Goal: Check status: Check status

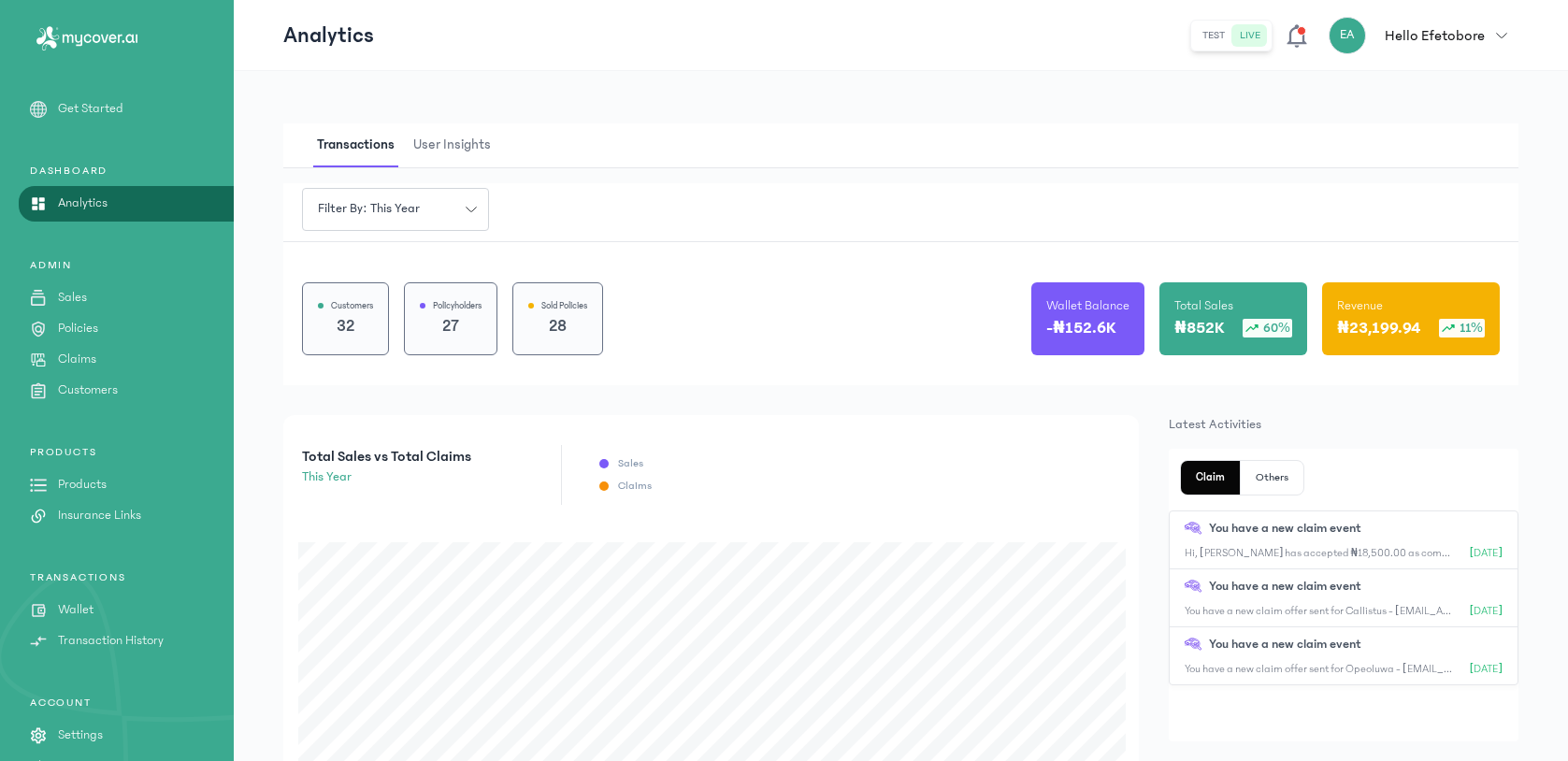
click at [87, 355] on p "Claims" at bounding box center [77, 359] width 38 height 20
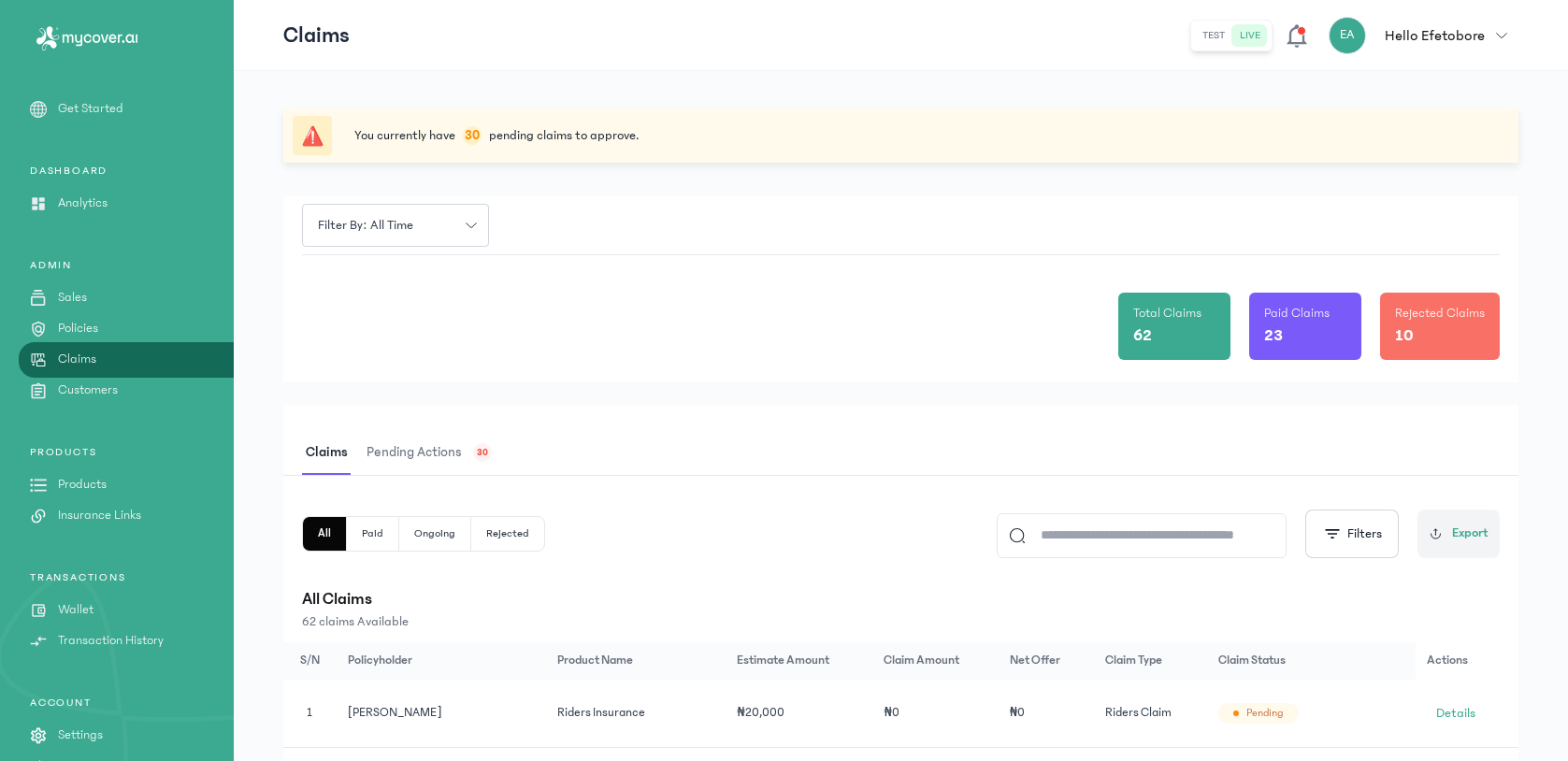
click at [456, 456] on span "Pending actions" at bounding box center [415, 453] width 103 height 44
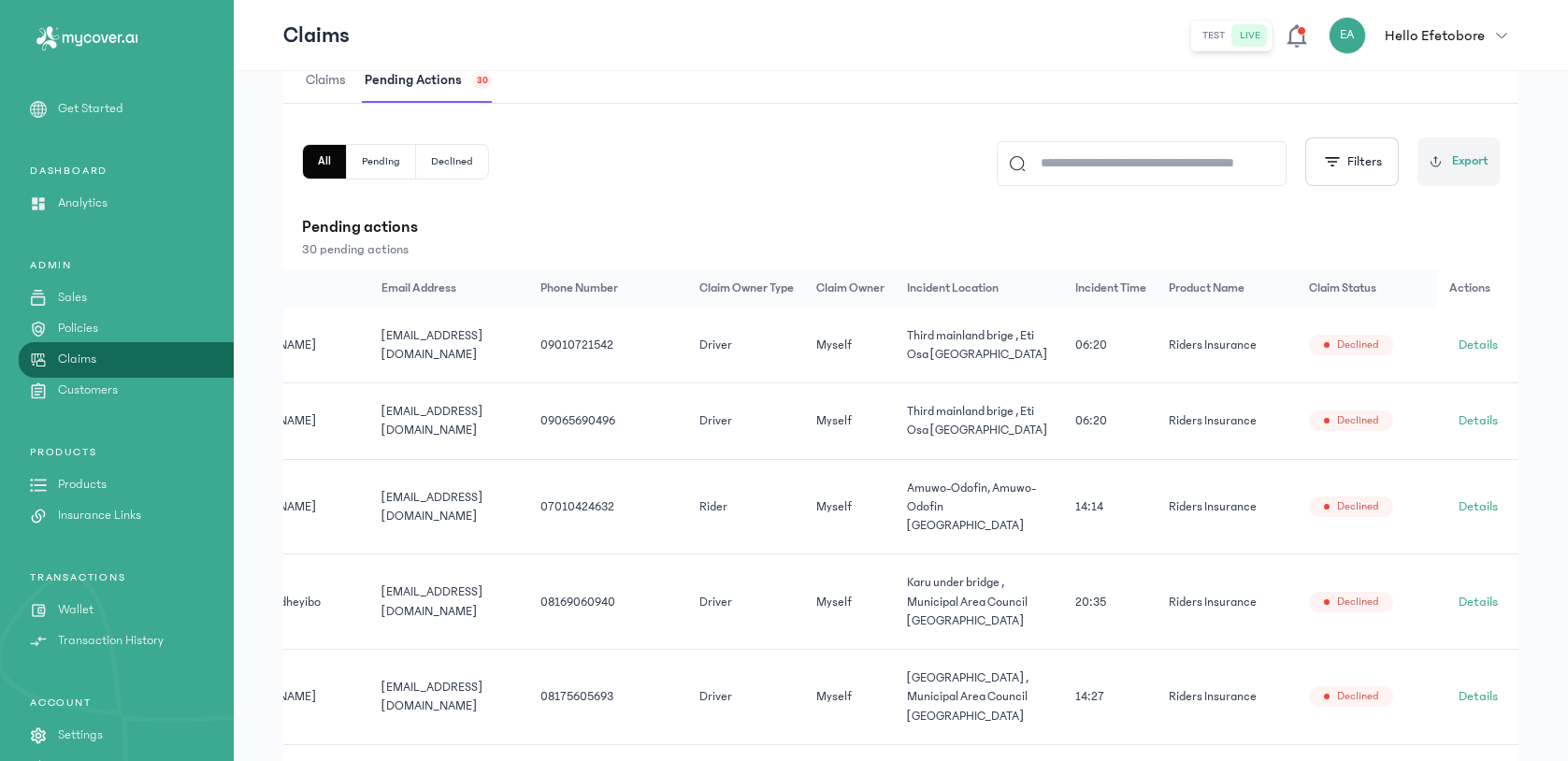
scroll to position [353, 0]
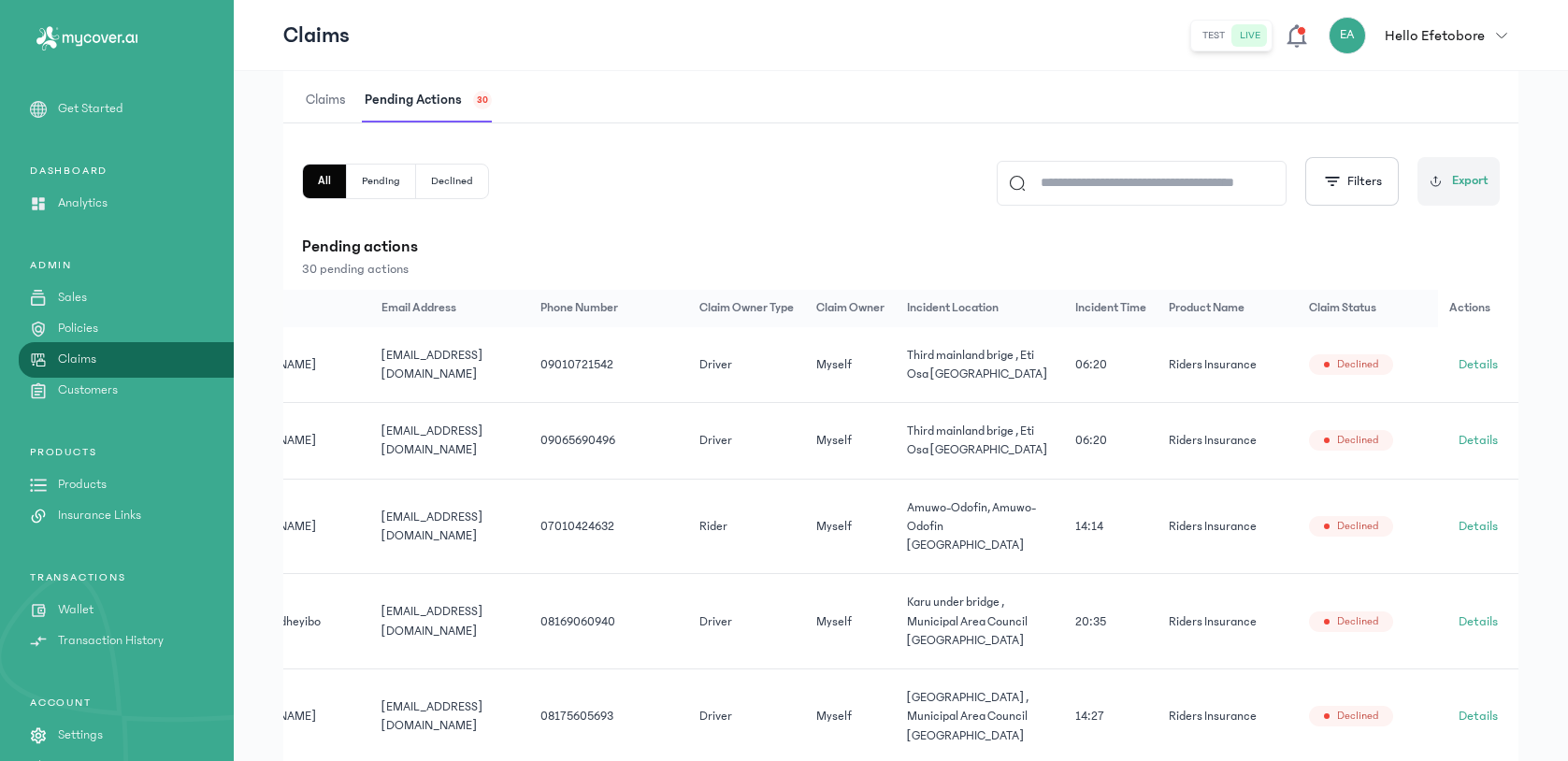
click at [376, 189] on button "Pending" at bounding box center [382, 181] width 69 height 34
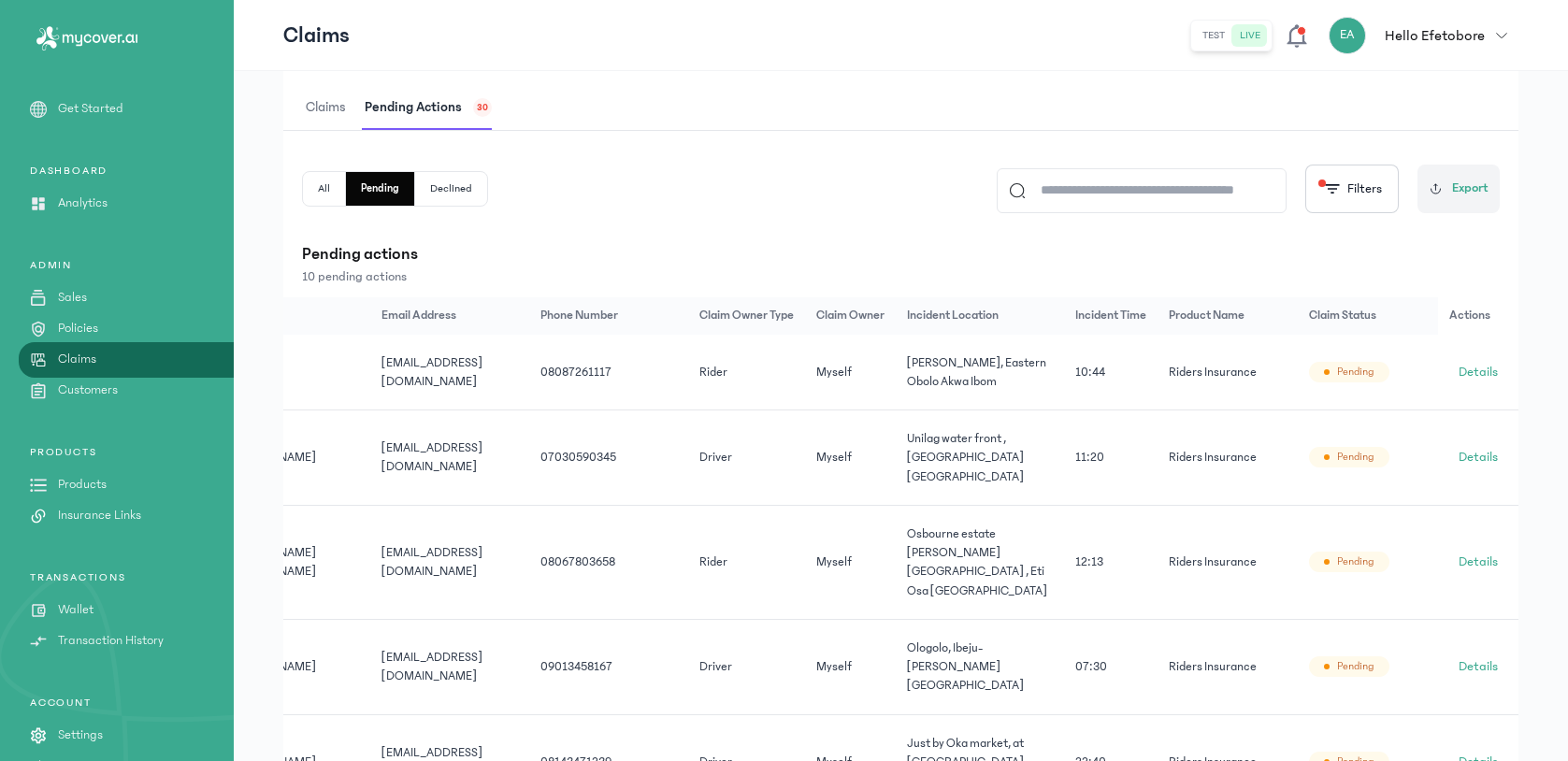
scroll to position [241, 0]
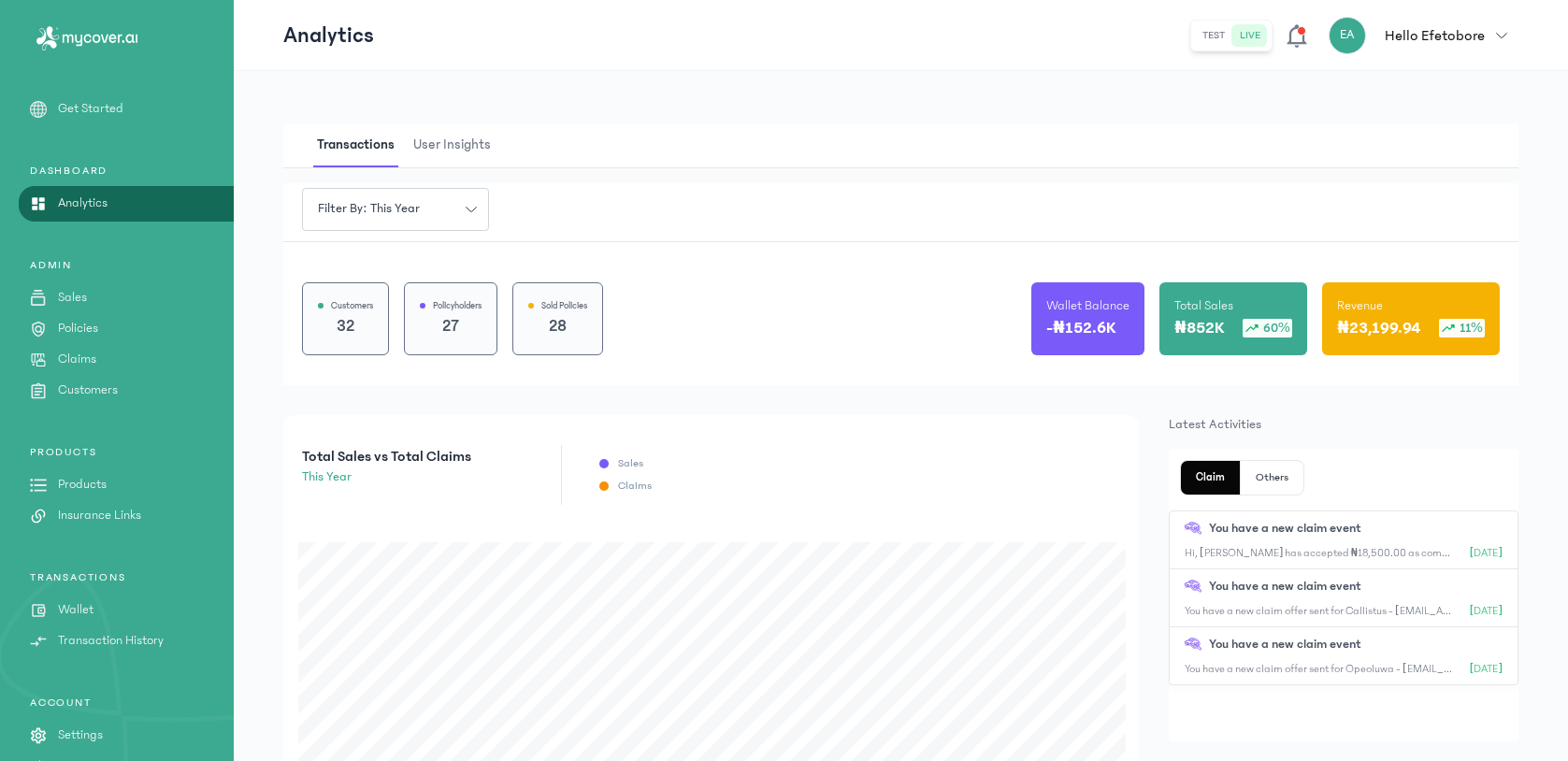
click at [72, 358] on p "Claims" at bounding box center [77, 359] width 38 height 20
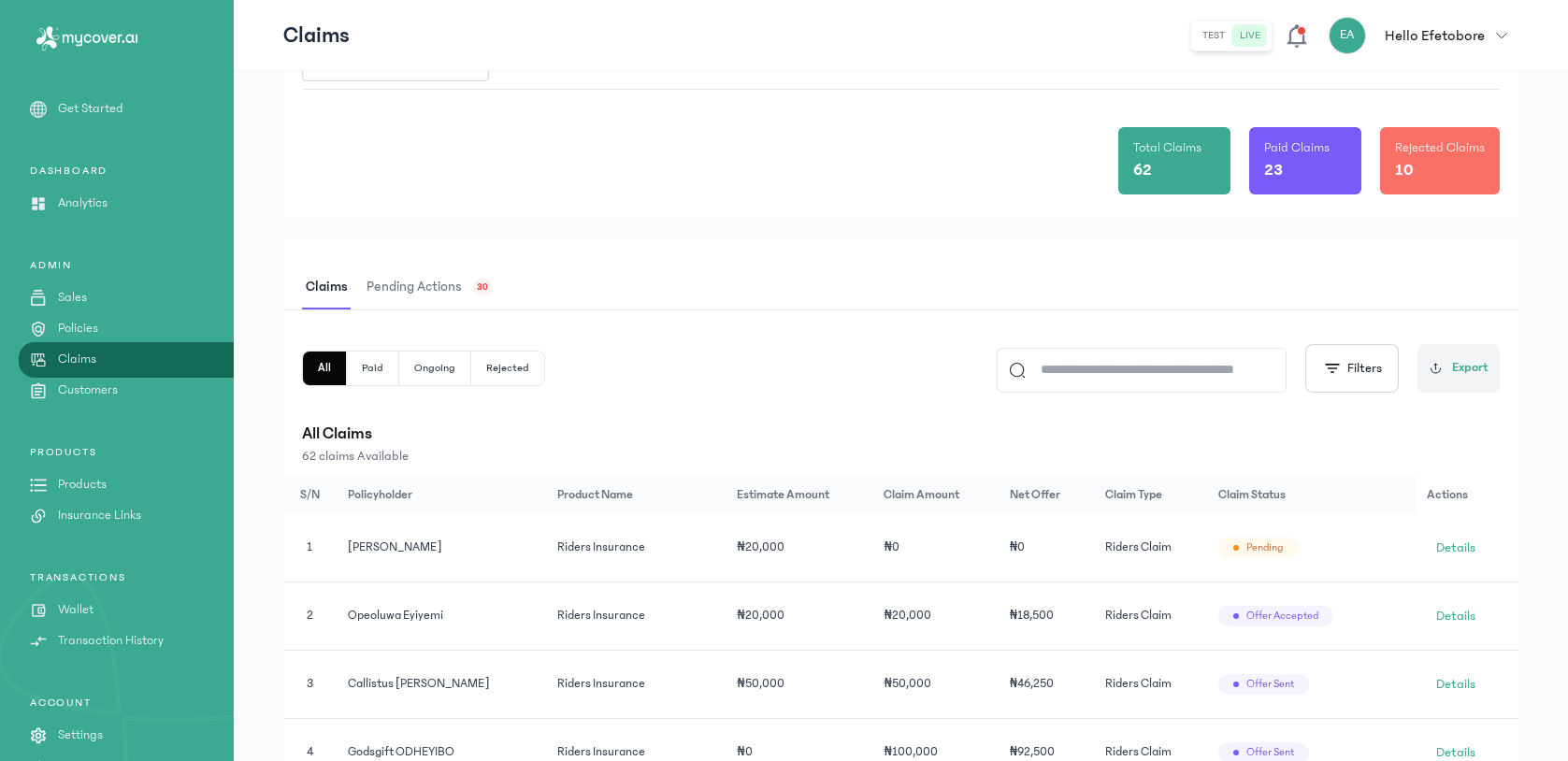
scroll to position [184, 0]
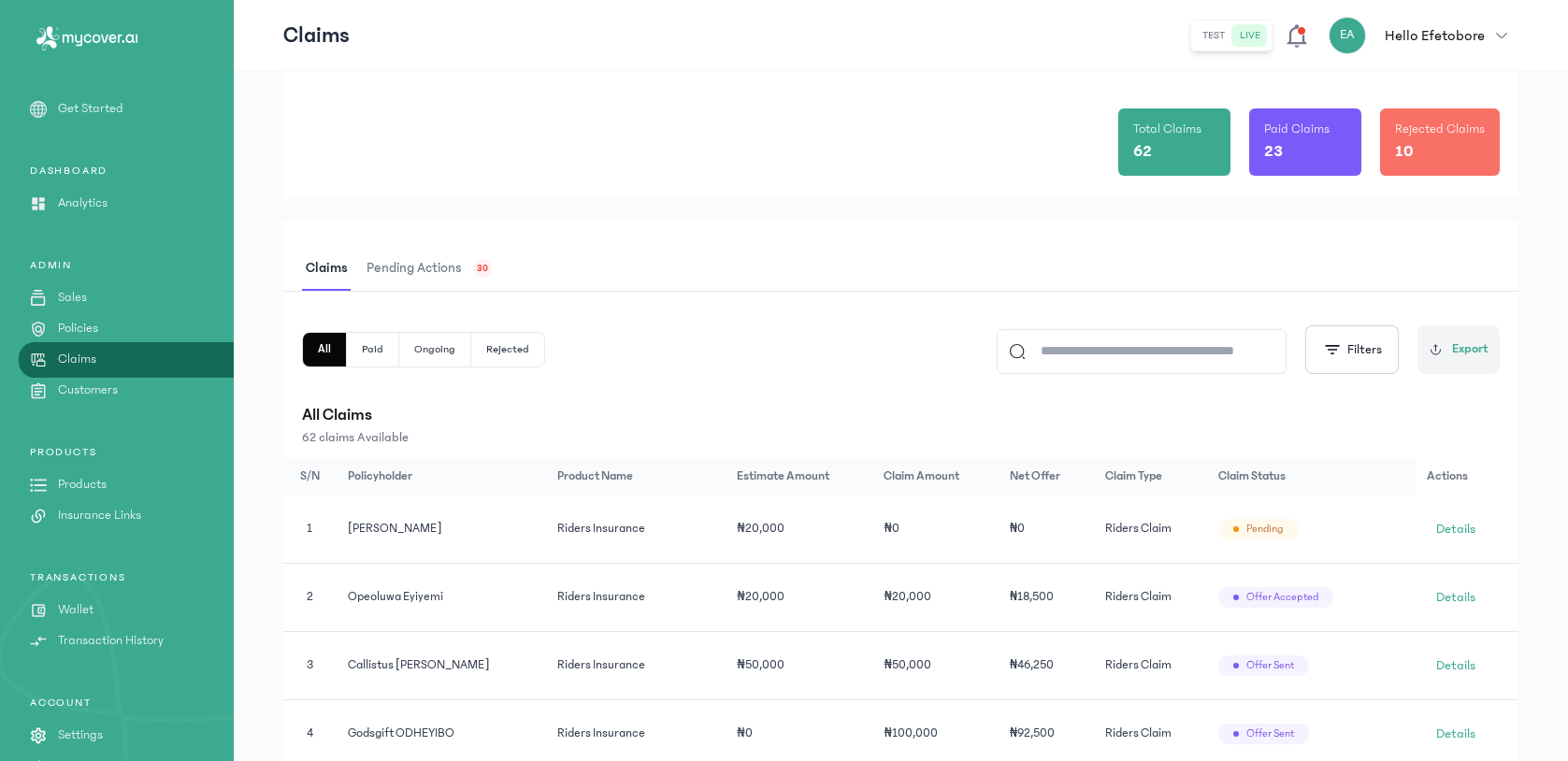
click at [377, 358] on button "Paid" at bounding box center [373, 350] width 53 height 34
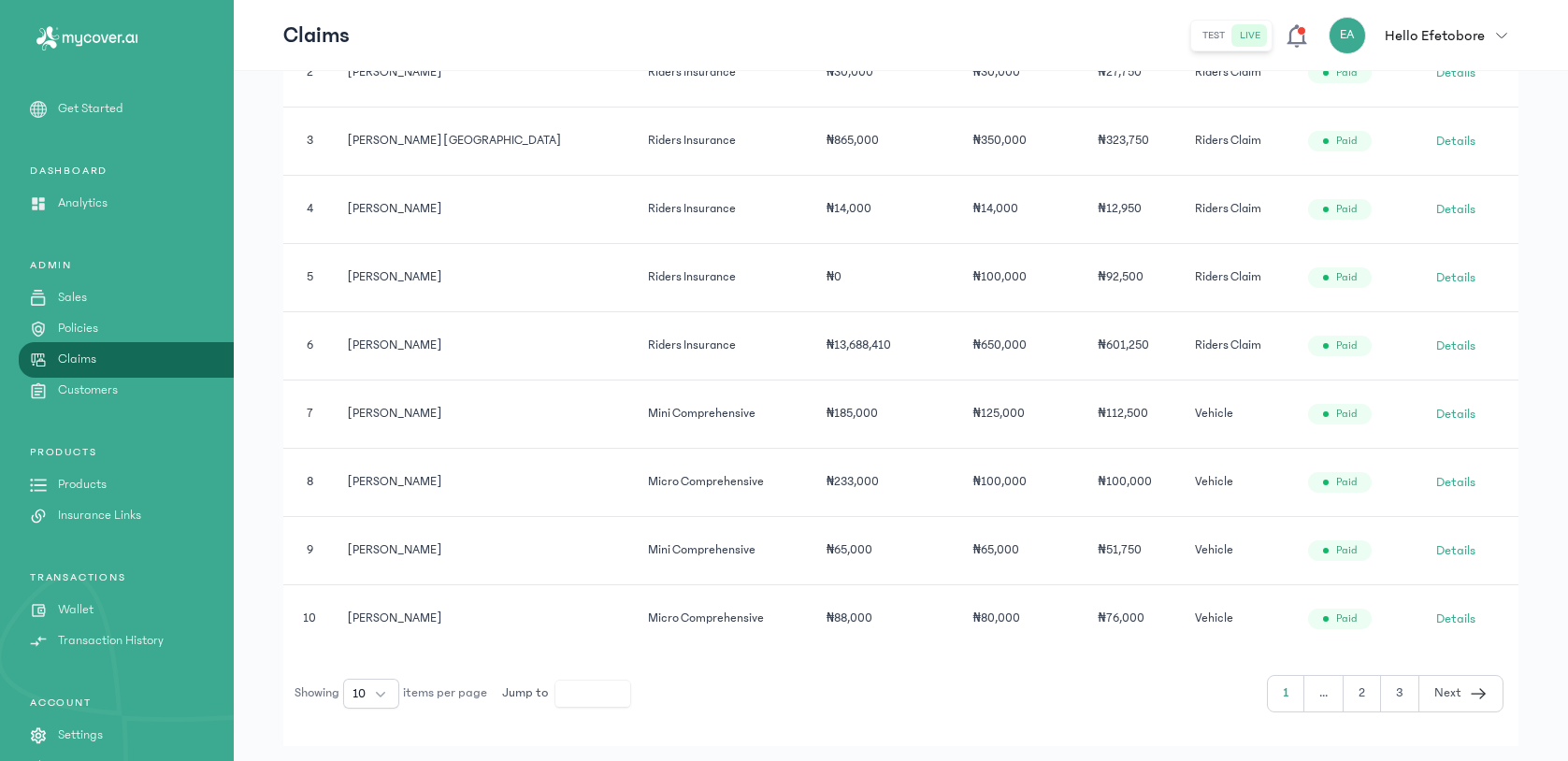
scroll to position [753, 0]
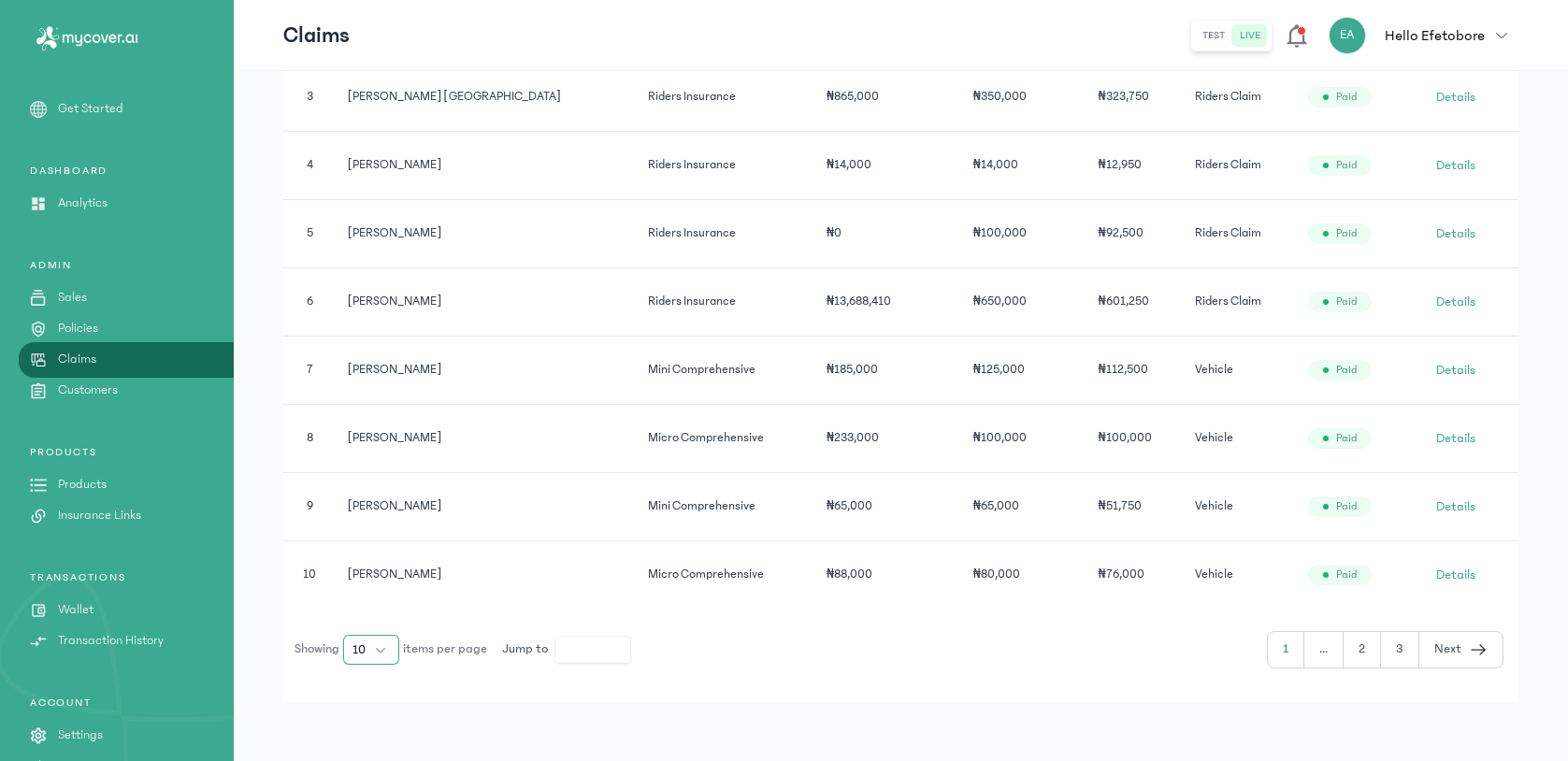
click at [388, 651] on button "10" at bounding box center [371, 650] width 56 height 30
click at [378, 609] on li "100" at bounding box center [372, 609] width 49 height 30
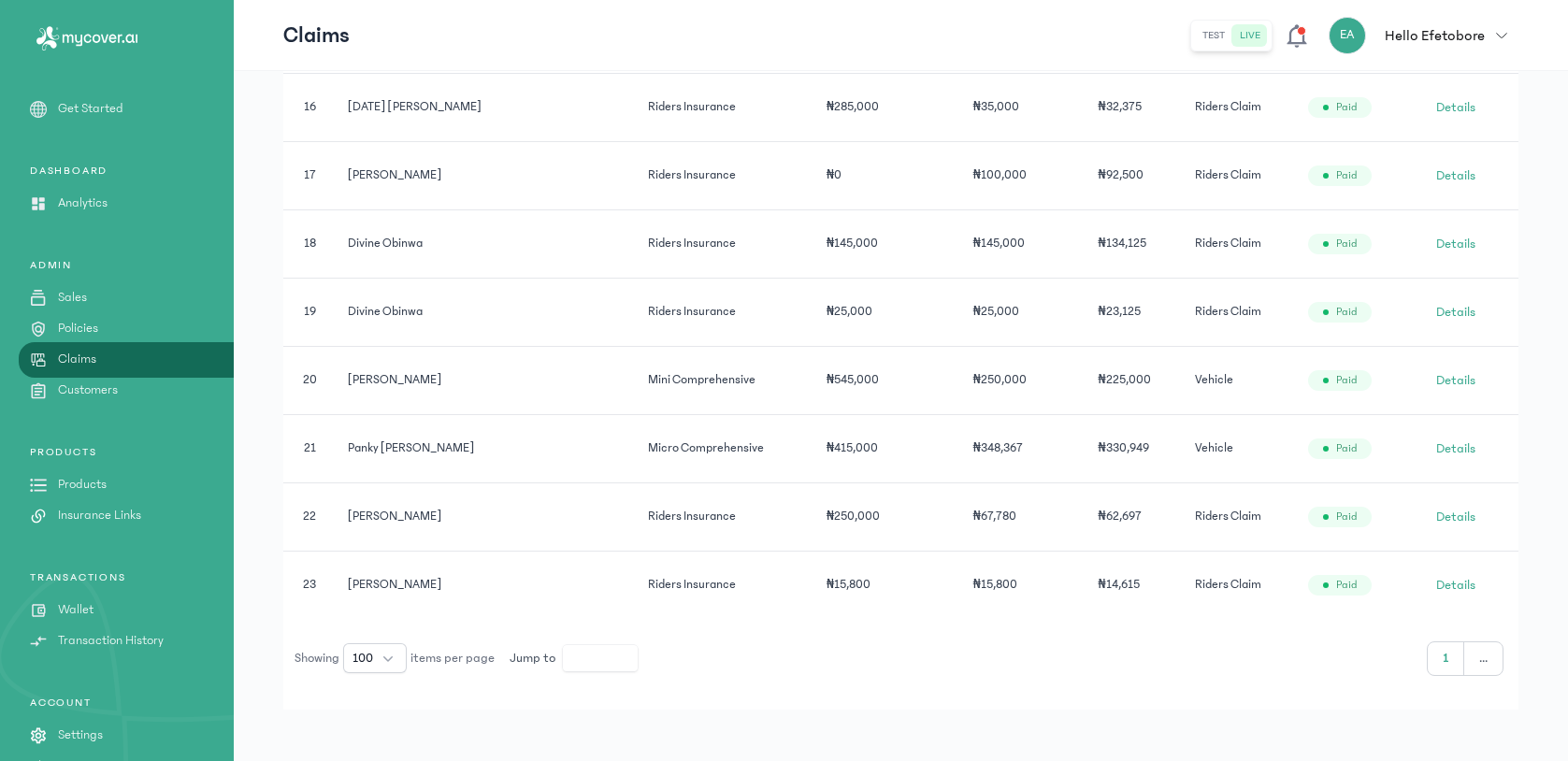
scroll to position [1638, 0]
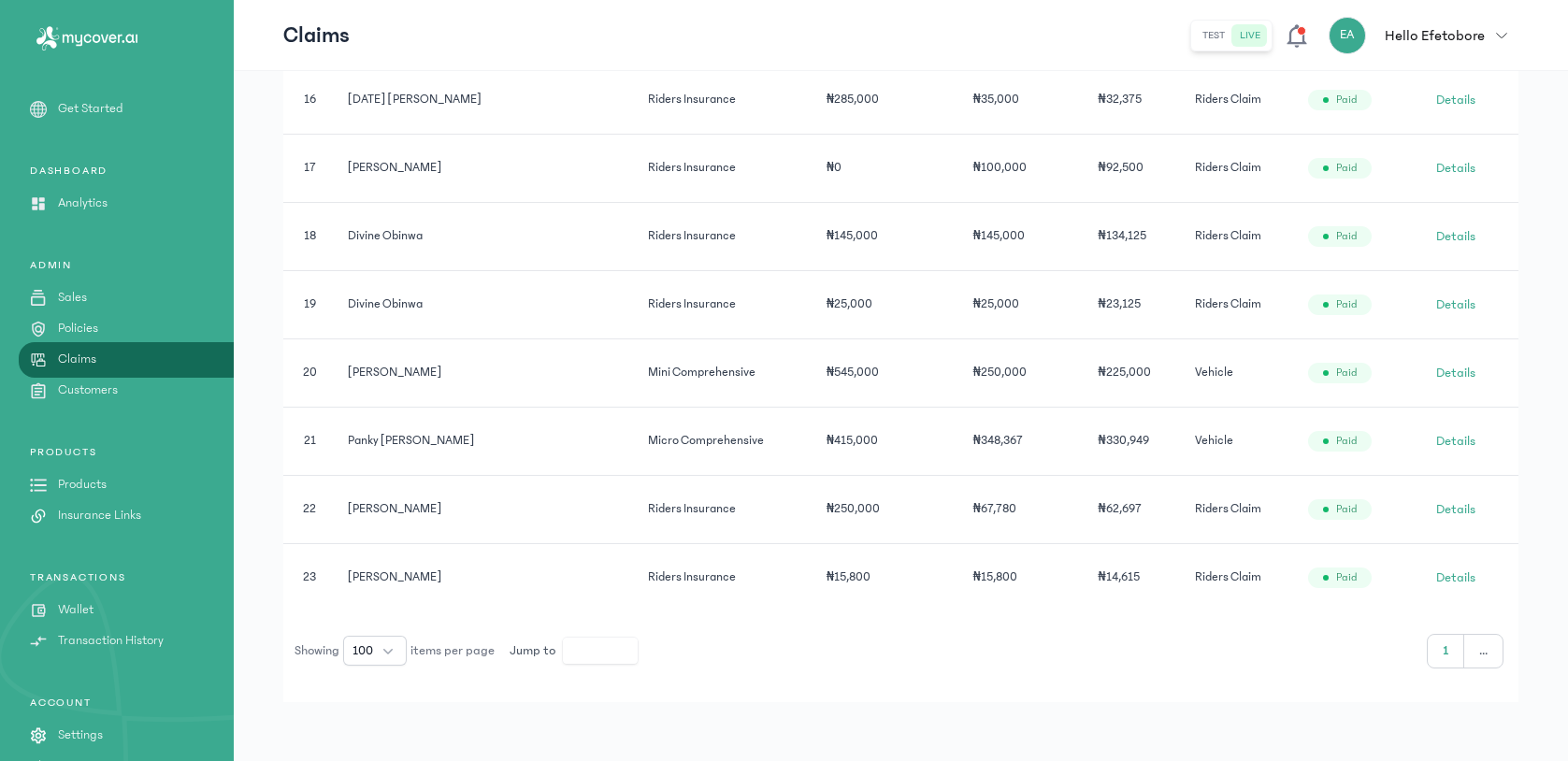
click at [1482, 655] on button "..." at bounding box center [1483, 651] width 38 height 33
click at [1485, 656] on button "..." at bounding box center [1483, 651] width 38 height 33
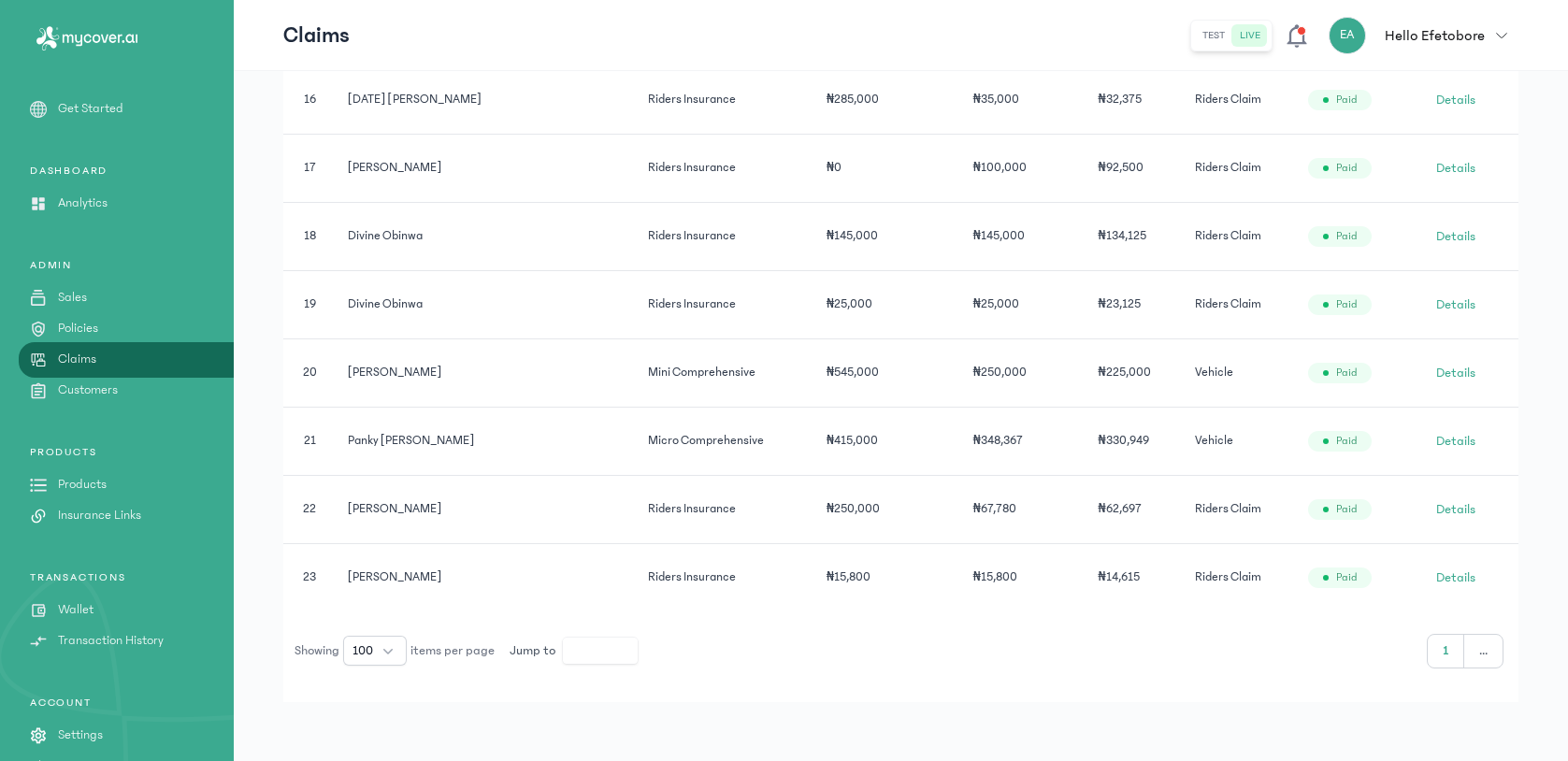
click at [1485, 656] on button "..." at bounding box center [1483, 651] width 38 height 33
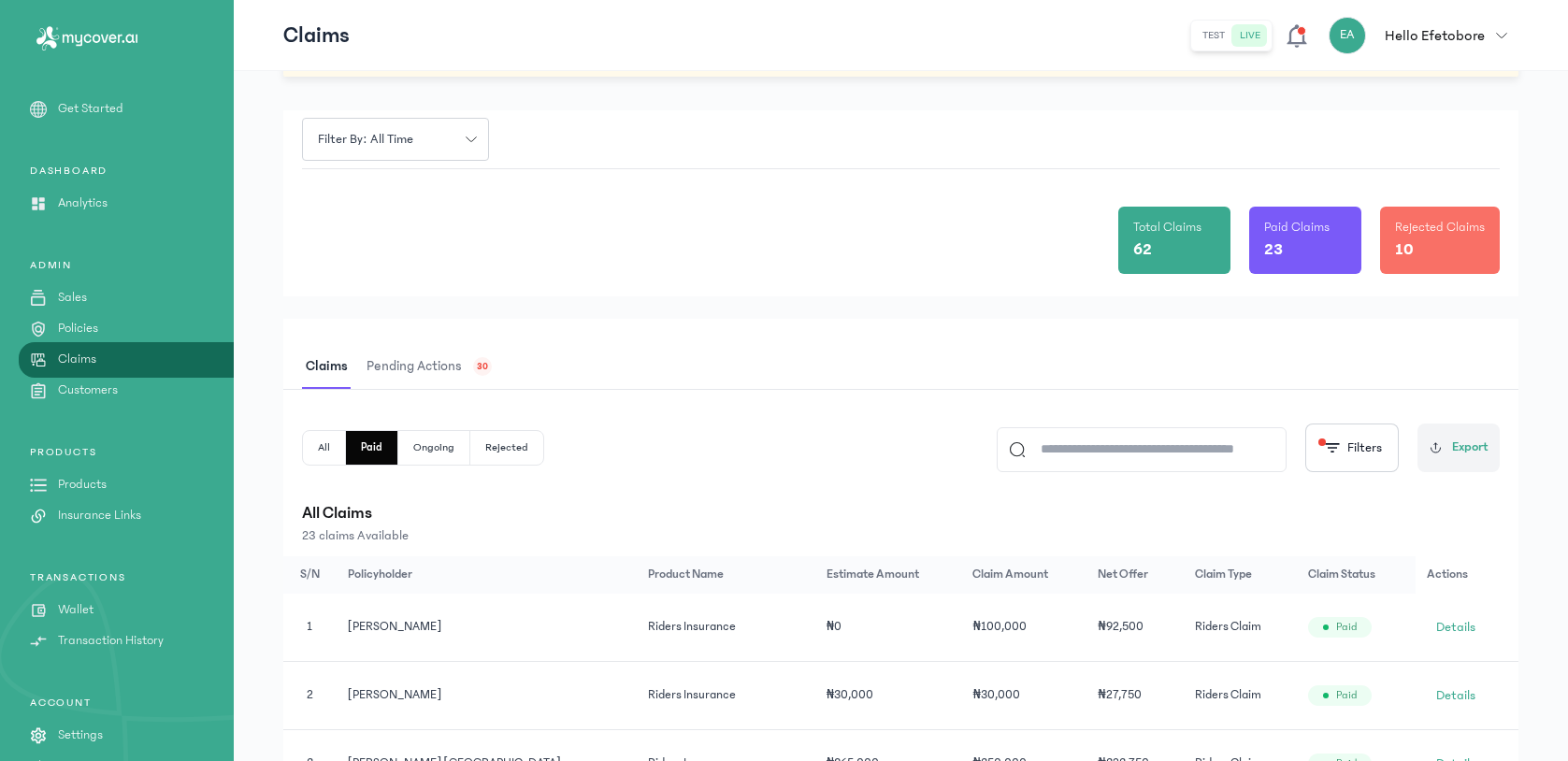
scroll to position [0, 0]
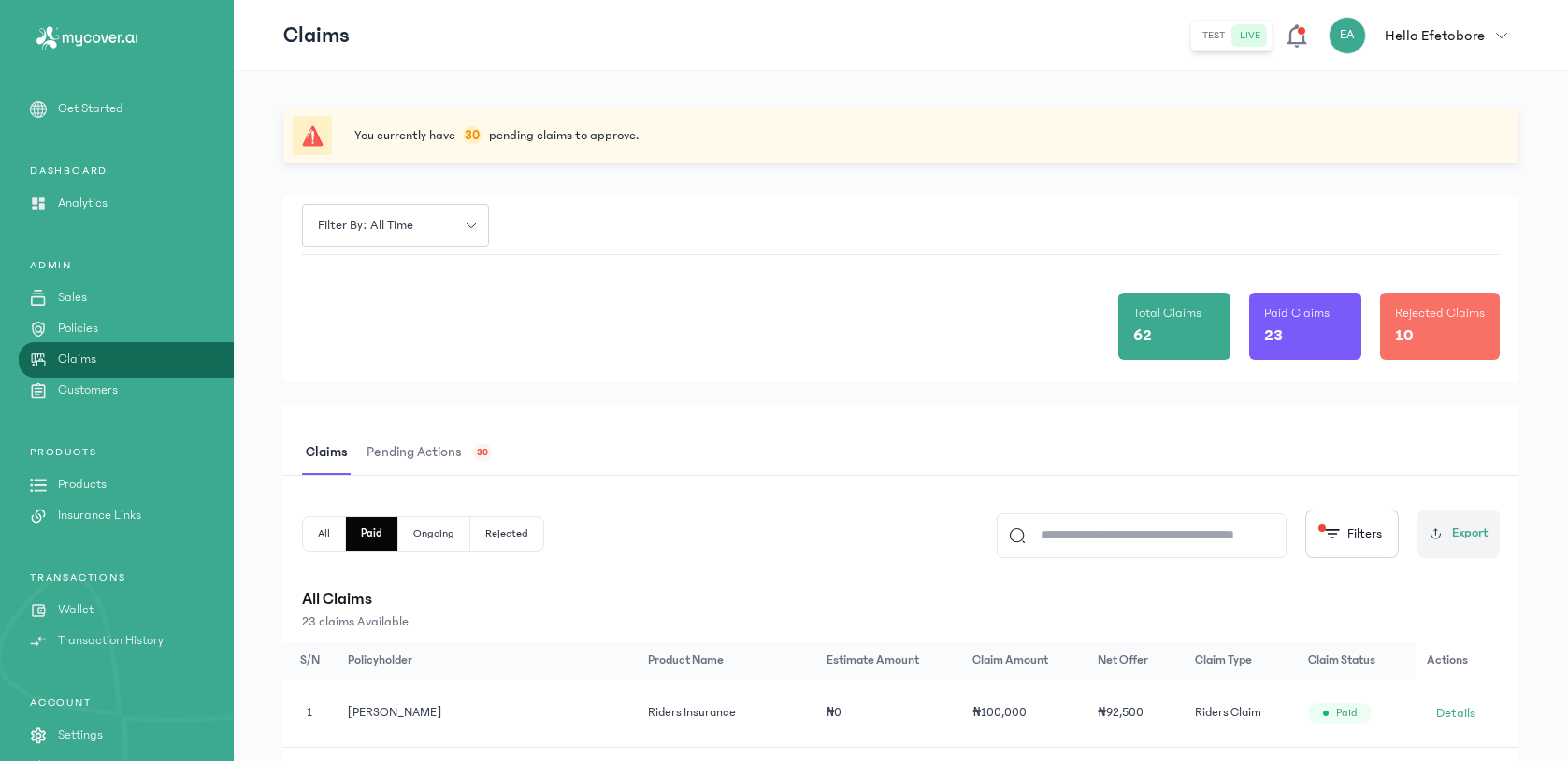
click at [432, 537] on button "Ongoing" at bounding box center [434, 534] width 72 height 34
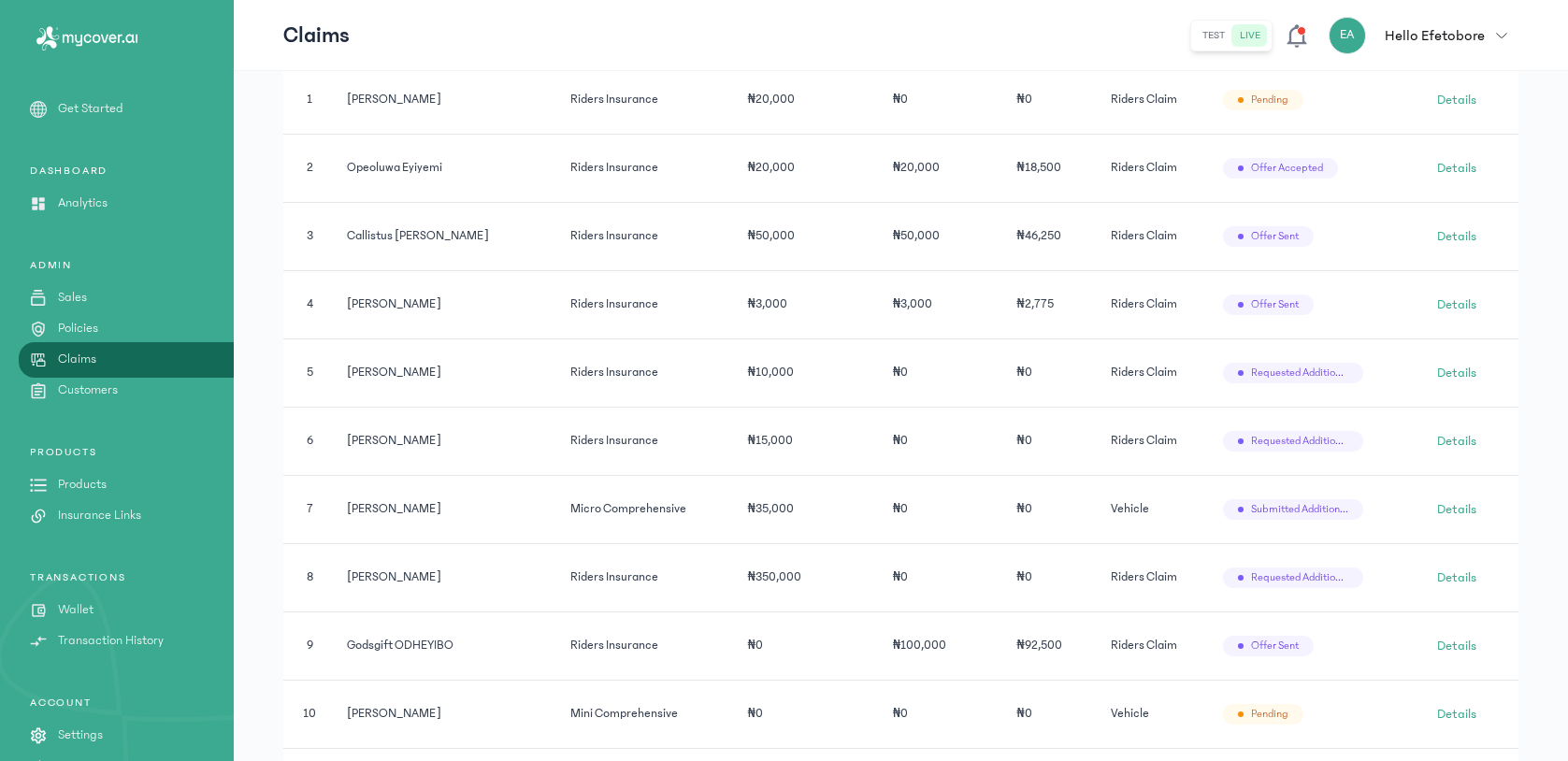
scroll to position [766, 0]
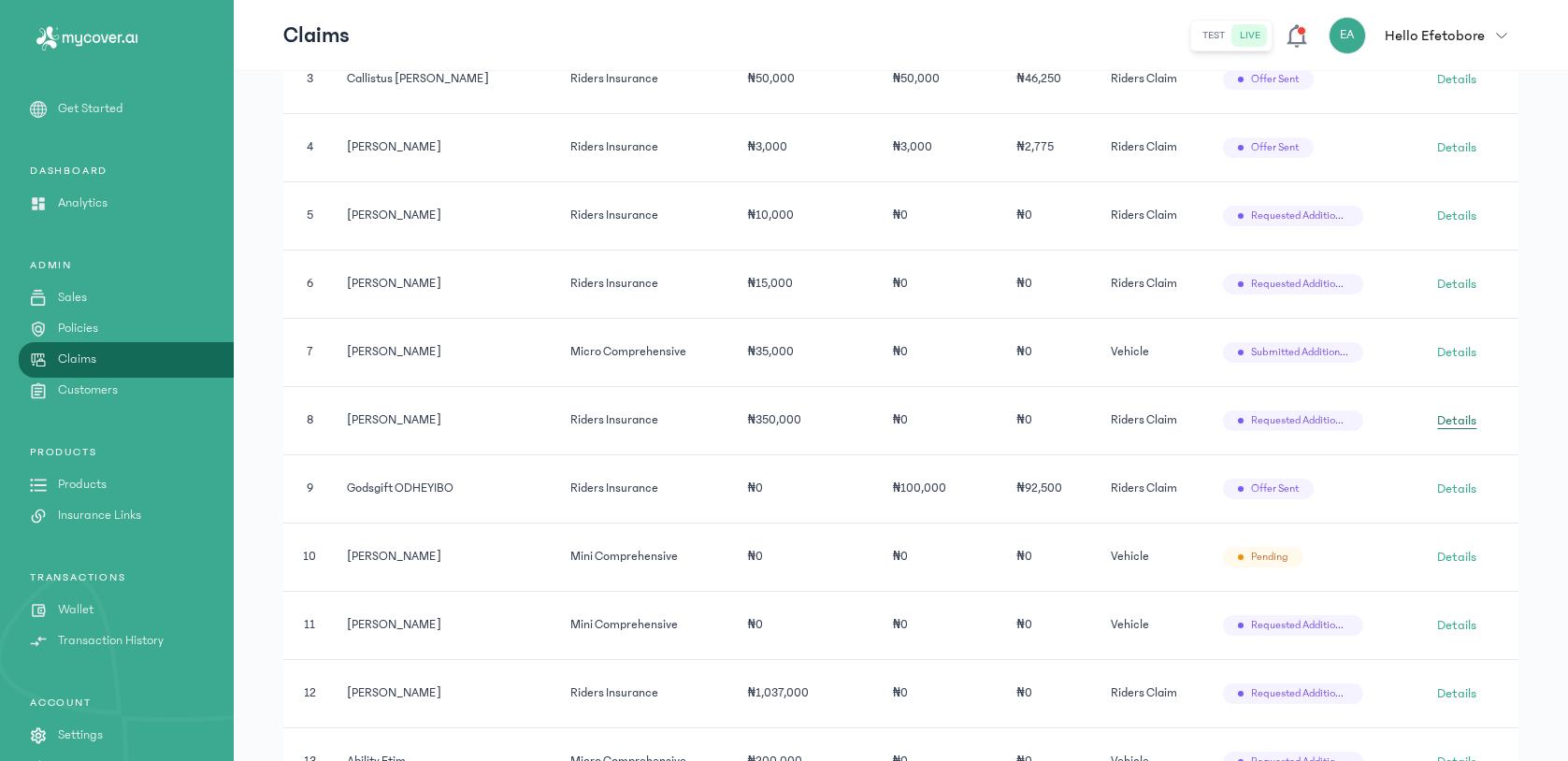
click at [1456, 430] on span "Details" at bounding box center [1456, 421] width 39 height 19
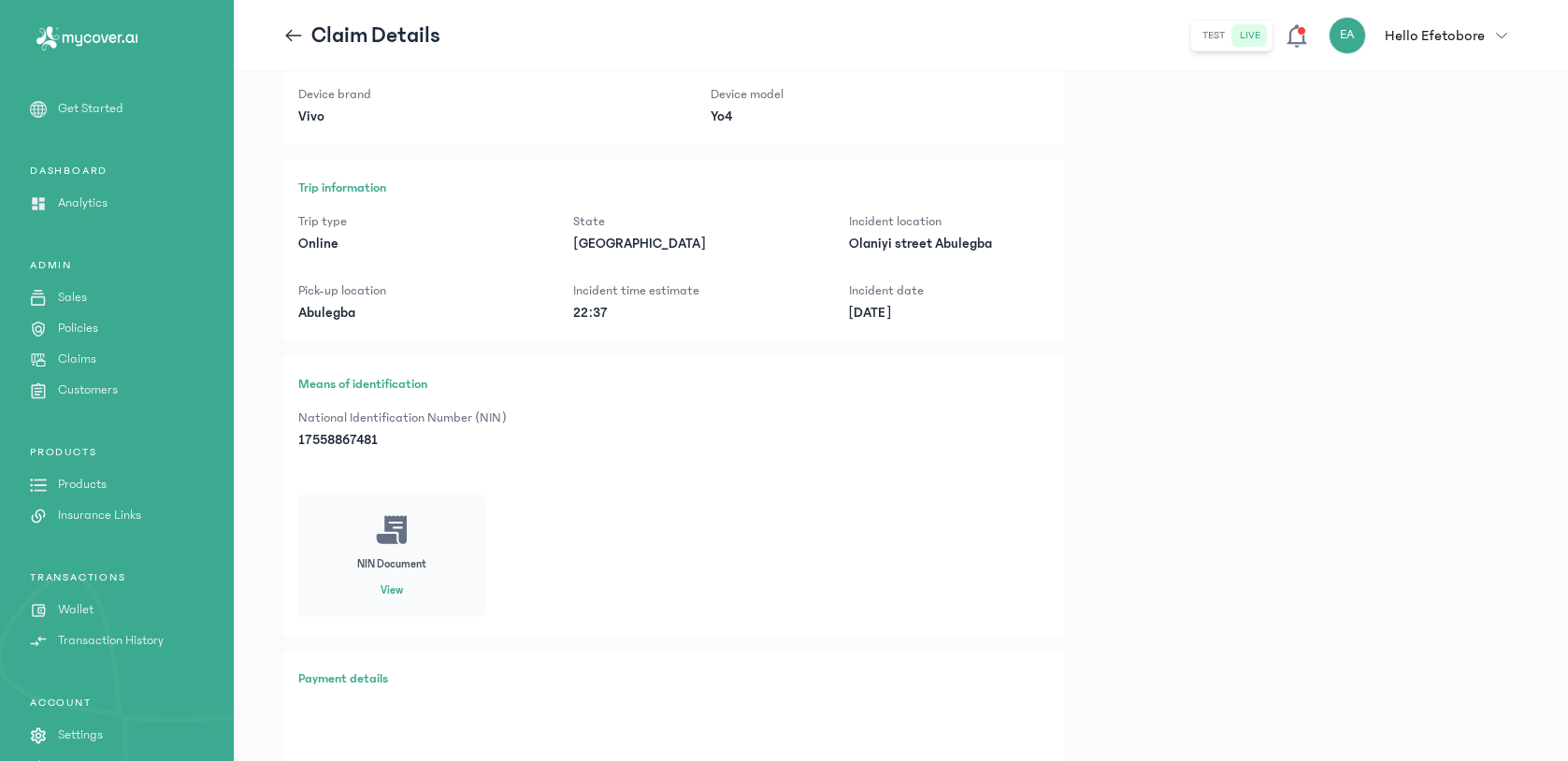
scroll to position [618, 0]
